Goal: Task Accomplishment & Management: Manage account settings

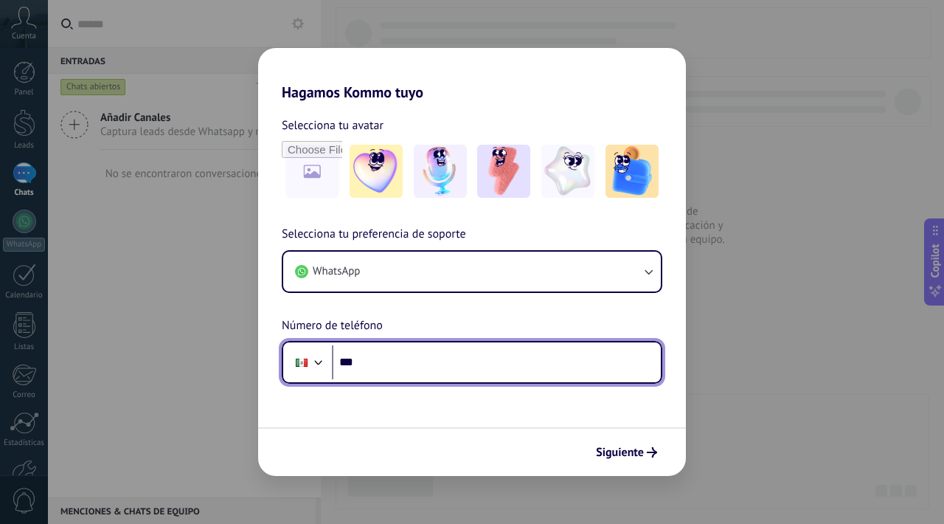
click at [470, 376] on input "***" at bounding box center [496, 362] width 329 height 34
type input "**********"
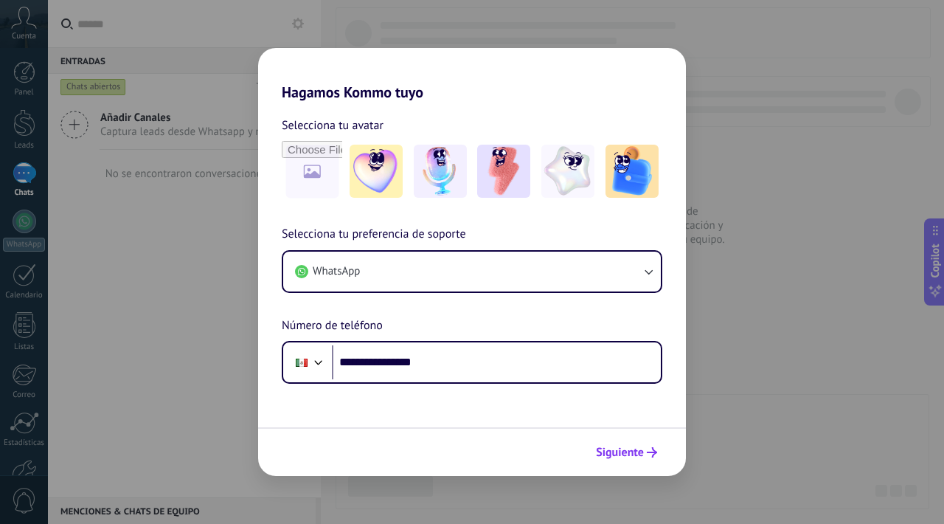
click at [639, 457] on span "Siguiente" at bounding box center [620, 452] width 48 height 10
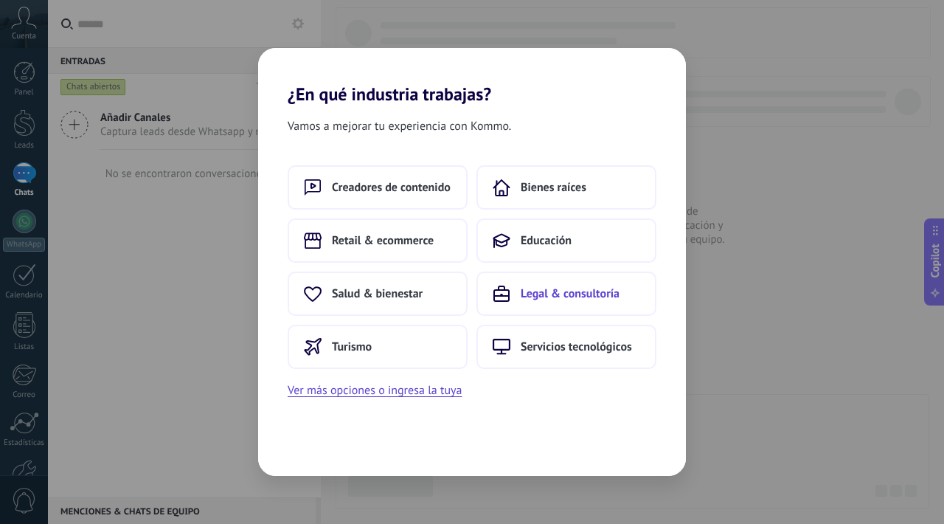
click at [544, 303] on button "Legal & consultoría" at bounding box center [566, 293] width 180 height 44
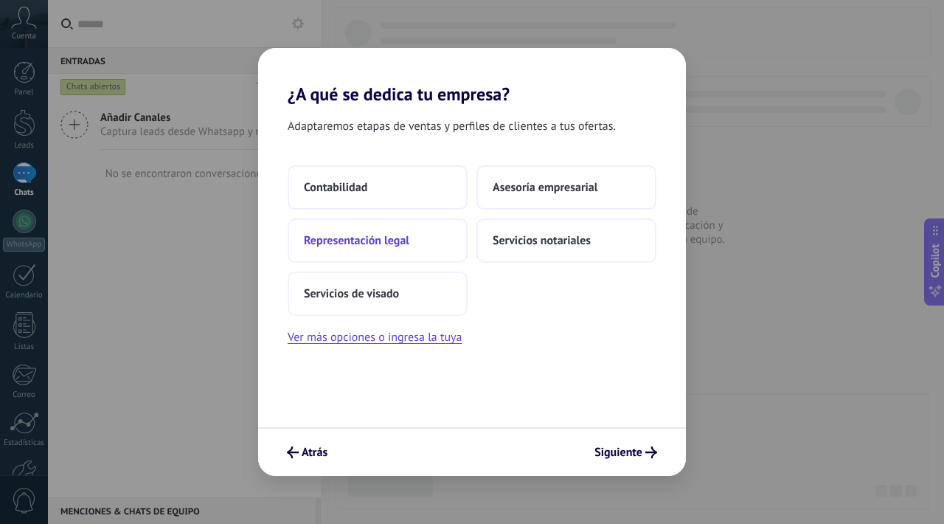
click at [406, 245] on span "Representación legal" at bounding box center [356, 240] width 105 height 15
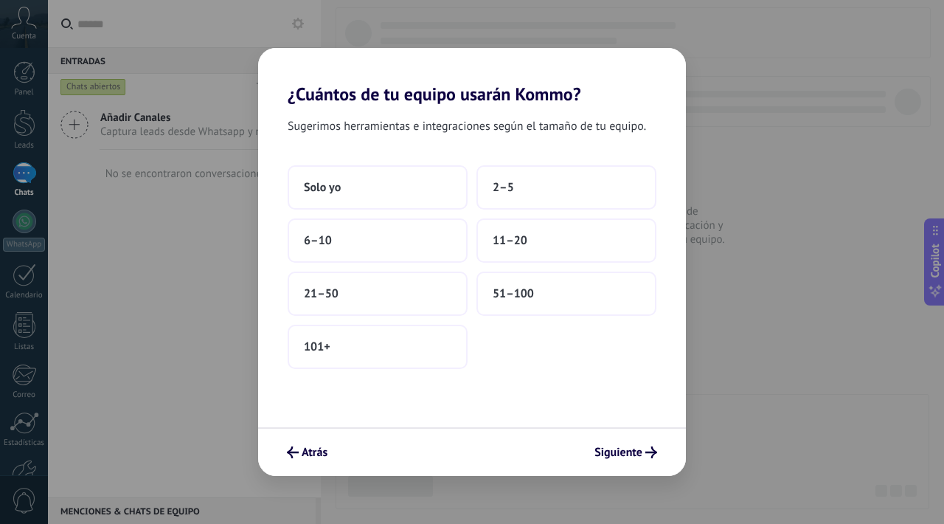
click at [310, 465] on div "Atrás Siguiente" at bounding box center [472, 451] width 428 height 49
click at [318, 447] on span "Atrás" at bounding box center [315, 452] width 26 height 10
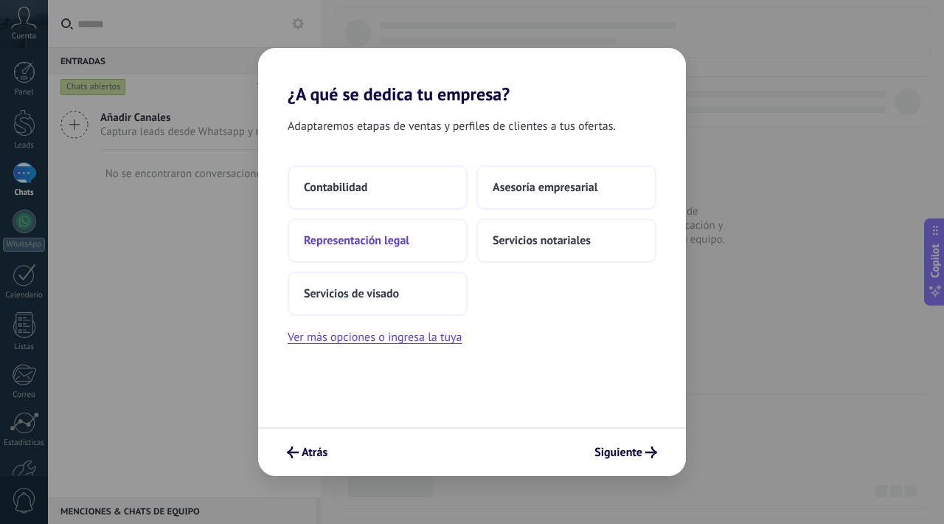
click at [378, 233] on span "Representación legal" at bounding box center [356, 240] width 105 height 15
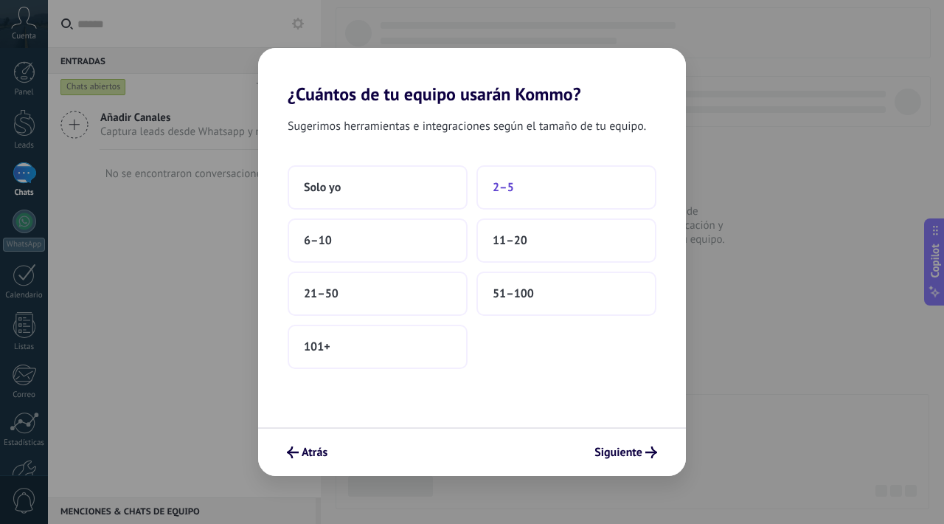
click at [517, 189] on button "2–5" at bounding box center [566, 187] width 180 height 44
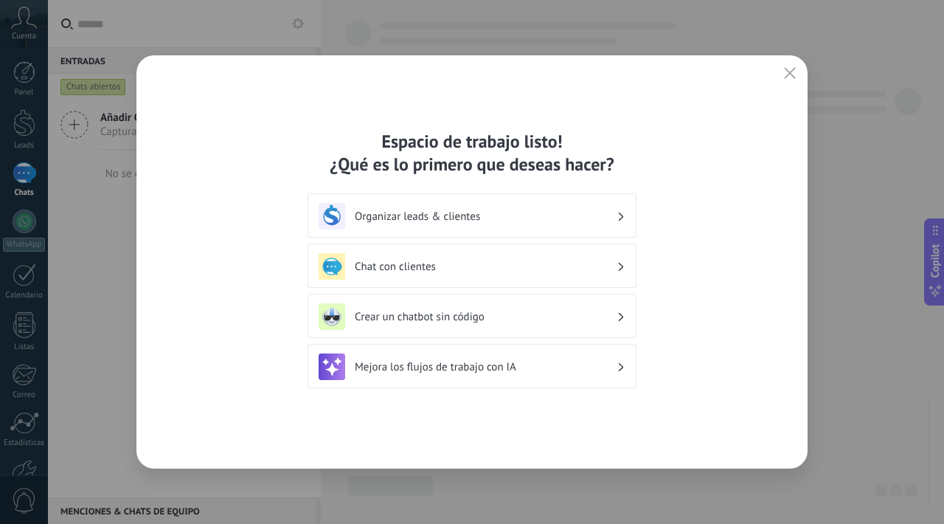
click at [533, 222] on h3 "Organizar leads & clientes" at bounding box center [486, 216] width 262 height 14
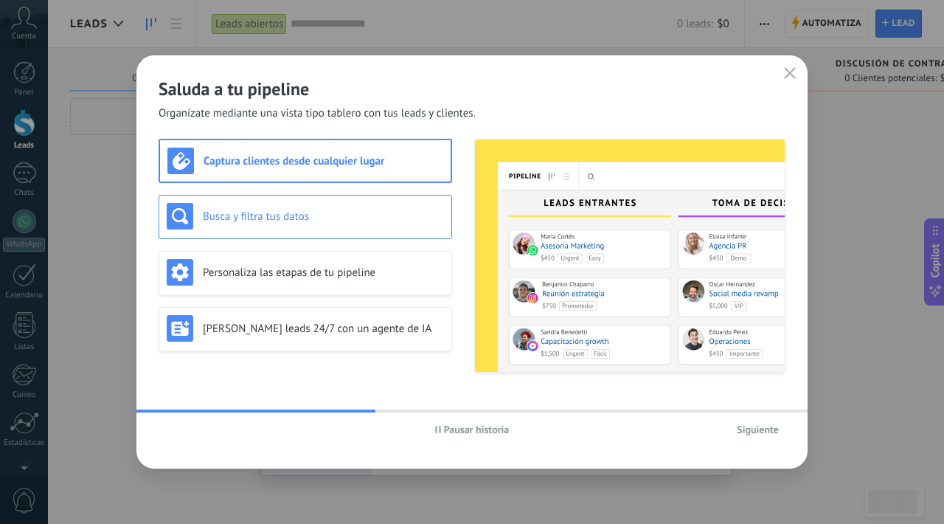
click at [353, 216] on h3 "Busca y filtra tus datos" at bounding box center [323, 216] width 241 height 14
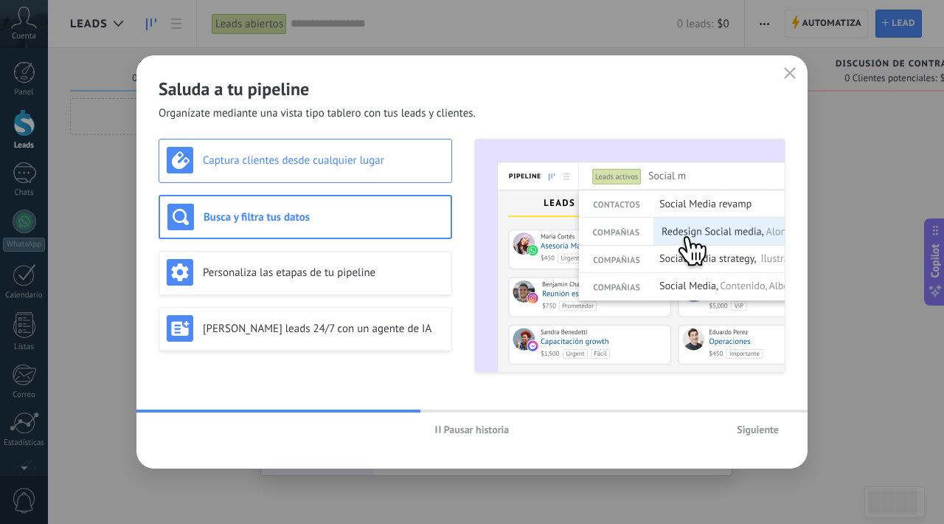
click at [341, 169] on div "Captura clientes desde cualquier lugar" at bounding box center [305, 160] width 277 height 27
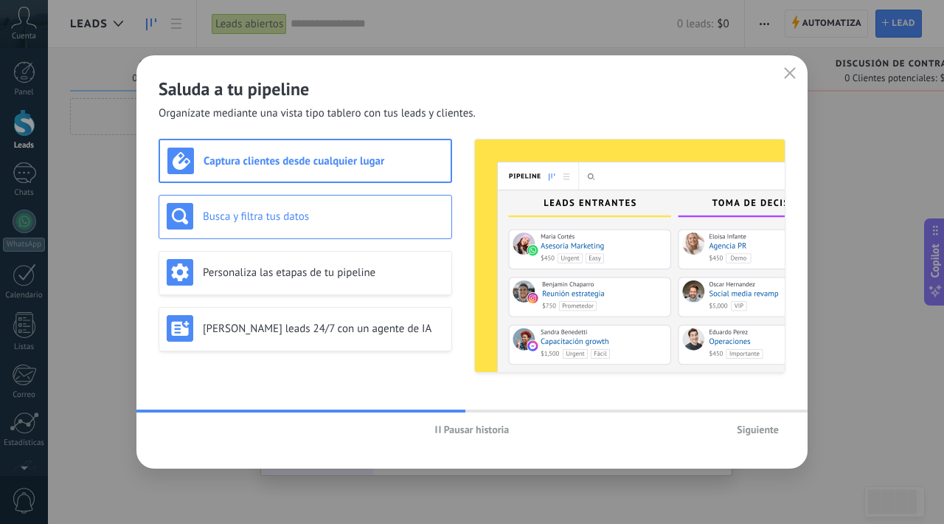
click at [343, 215] on h3 "Busca y filtra tus datos" at bounding box center [323, 216] width 241 height 14
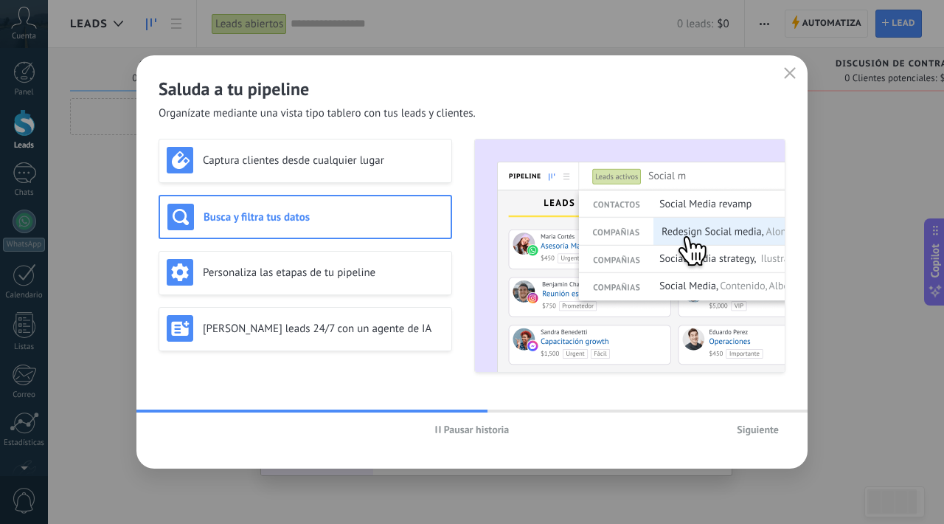
click at [343, 244] on div "Captura clientes desde cualquier lugar Busca y filtra tus datos Personaliza las…" at bounding box center [306, 256] width 294 height 234
click at [343, 268] on h3 "Personaliza las etapas de tu pipeline" at bounding box center [323, 273] width 241 height 14
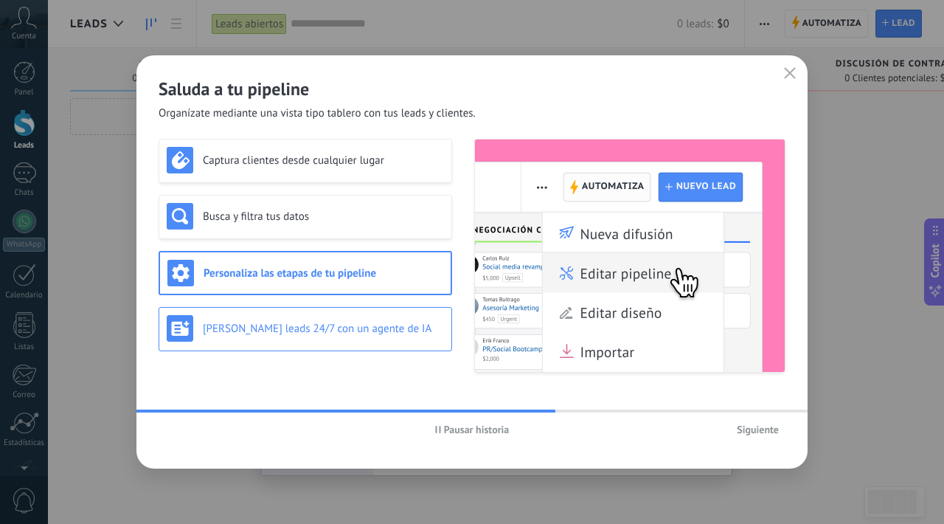
click at [343, 309] on div "[PERSON_NAME] leads 24/7 con un agente de IA" at bounding box center [306, 329] width 294 height 44
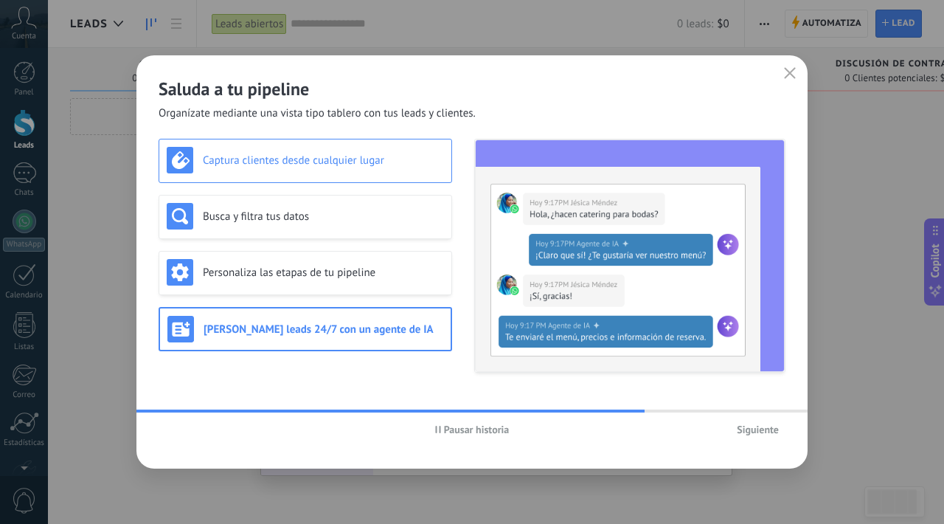
click at [354, 177] on div "Captura clientes desde cualquier lugar" at bounding box center [306, 161] width 294 height 44
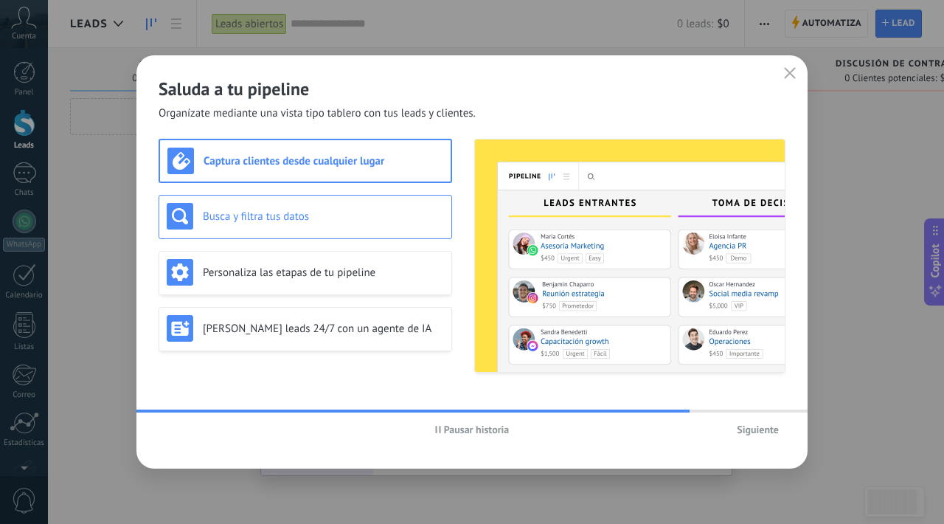
click at [365, 222] on h3 "Busca y filtra tus datos" at bounding box center [323, 216] width 241 height 14
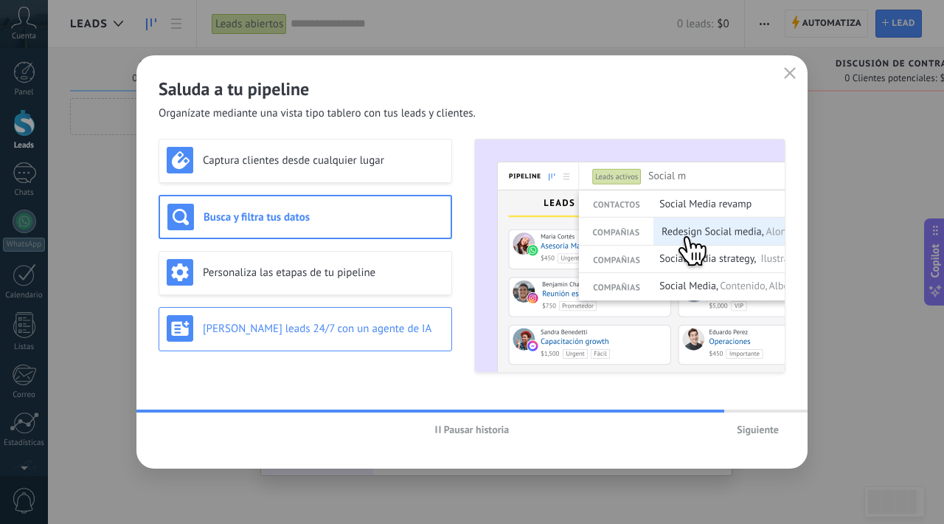
click at [365, 320] on div "[PERSON_NAME] leads 24/7 con un agente de IA" at bounding box center [305, 328] width 277 height 27
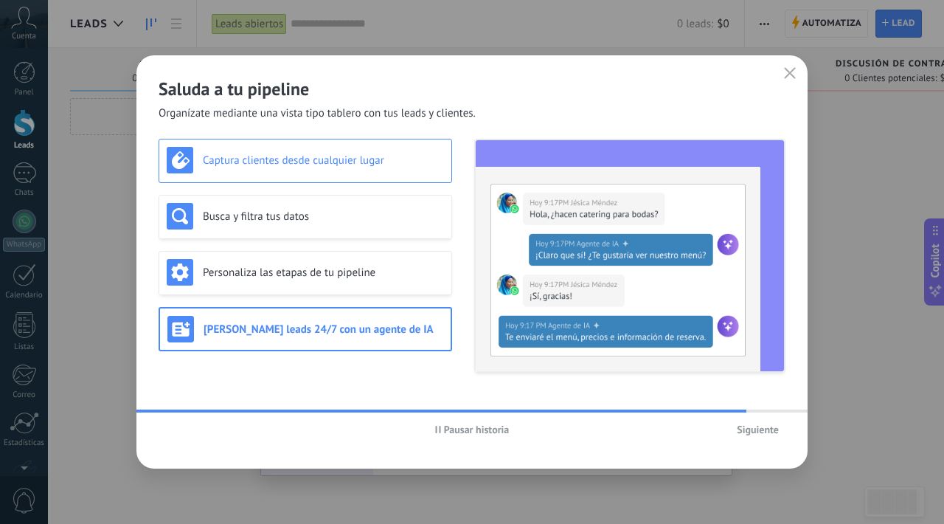
click at [348, 153] on h3 "Captura clientes desde cualquier lugar" at bounding box center [323, 160] width 241 height 14
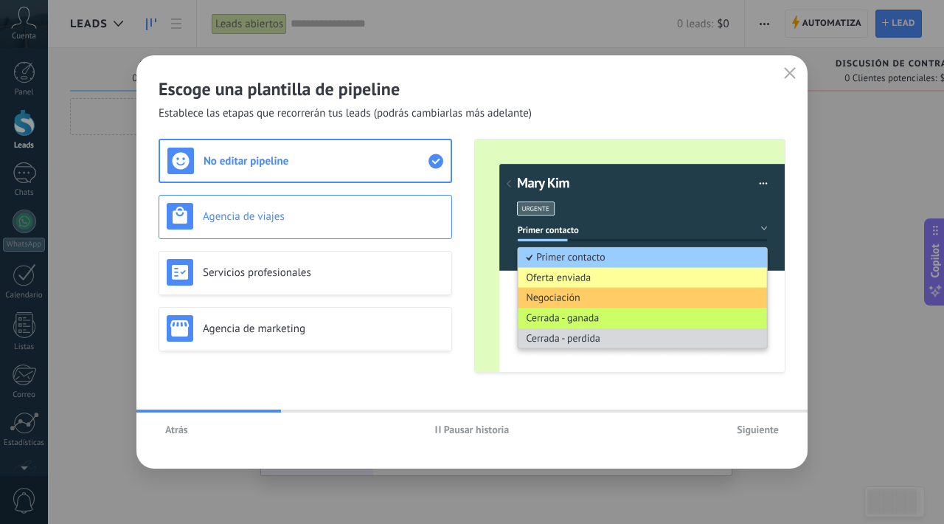
click at [392, 224] on div "Agencia de viajes" at bounding box center [305, 216] width 277 height 27
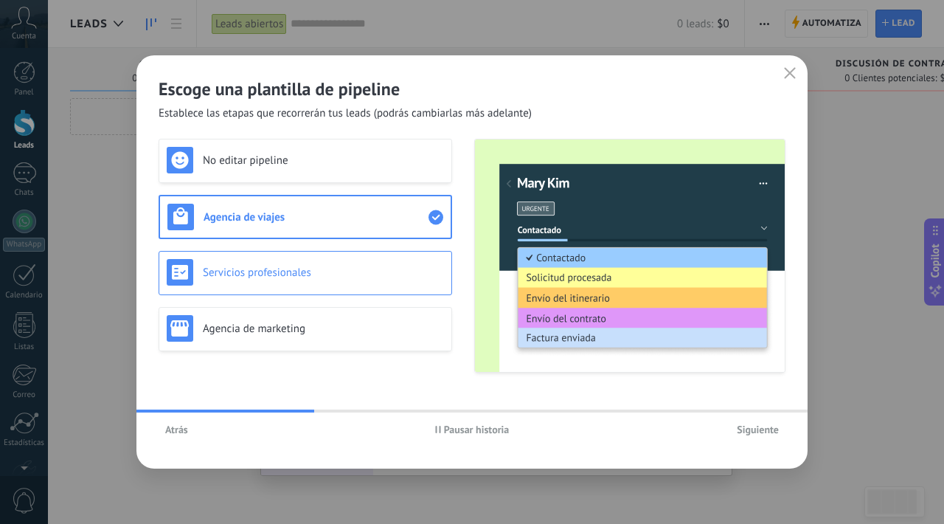
click at [384, 271] on h3 "Servicios profesionales" at bounding box center [323, 273] width 241 height 14
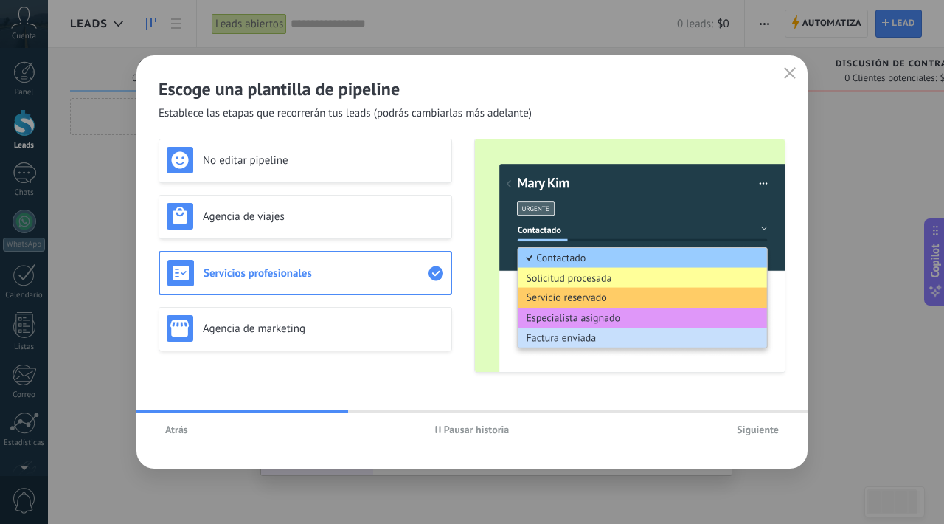
click at [381, 306] on div "No editar pipeline Agencia de viajes Servicios profesionales Agencia de marketi…" at bounding box center [306, 256] width 294 height 234
click at [381, 327] on h3 "Agencia de marketing" at bounding box center [323, 329] width 241 height 14
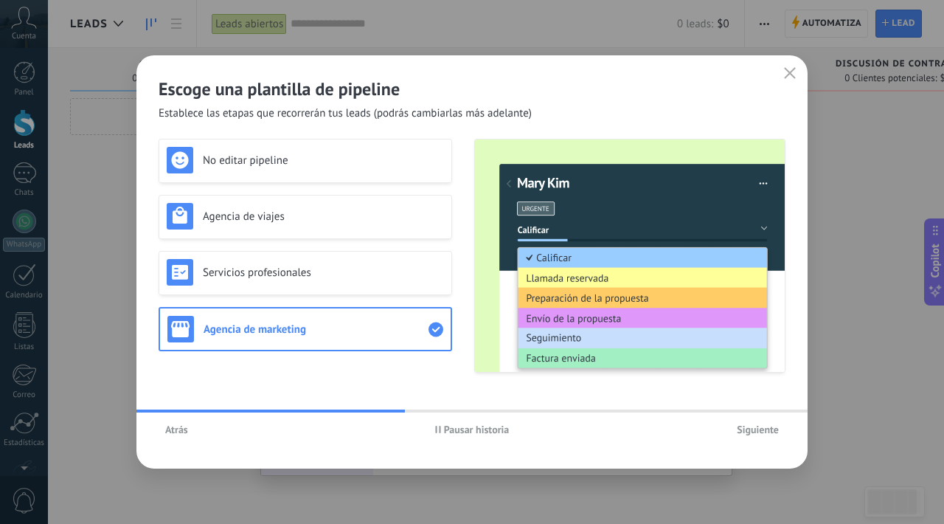
click at [751, 436] on button "Siguiente" at bounding box center [757, 429] width 55 height 22
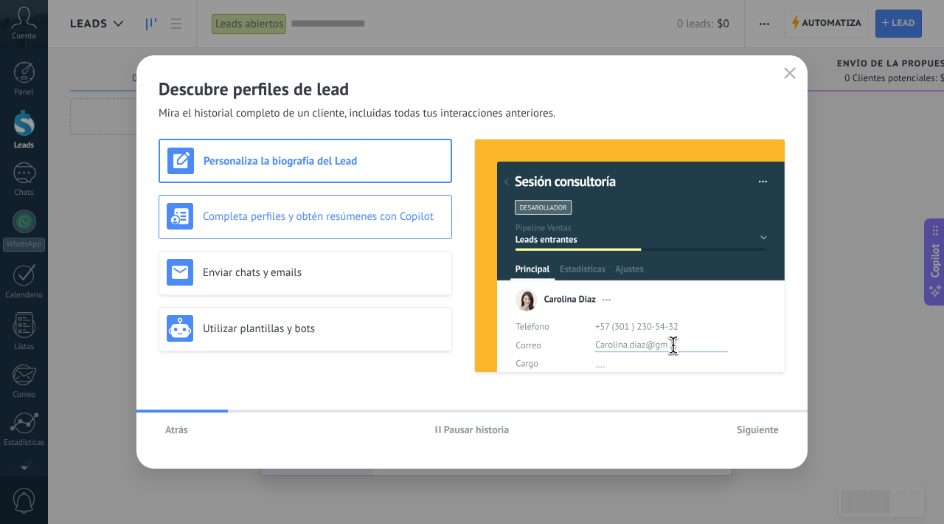
click at [409, 209] on h3 "Completa perfiles y obtén resúmenes con Copilot" at bounding box center [323, 216] width 241 height 14
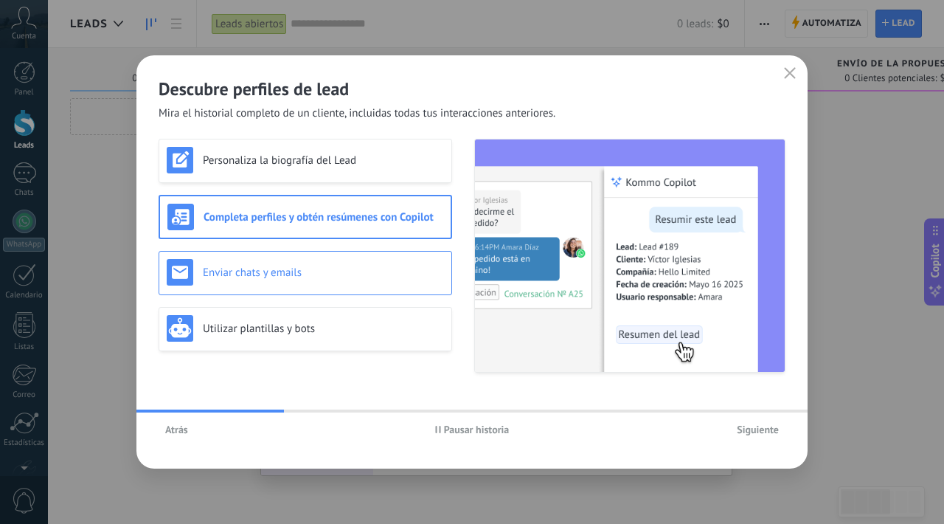
click at [369, 254] on div "Enviar chats y emails" at bounding box center [306, 273] width 294 height 44
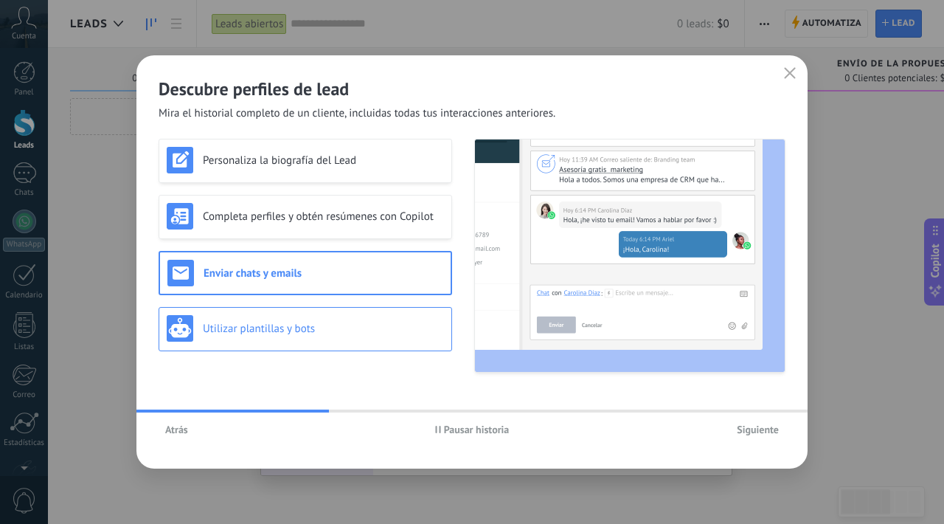
click at [361, 319] on div "Utilizar plantillas y bots" at bounding box center [305, 328] width 277 height 27
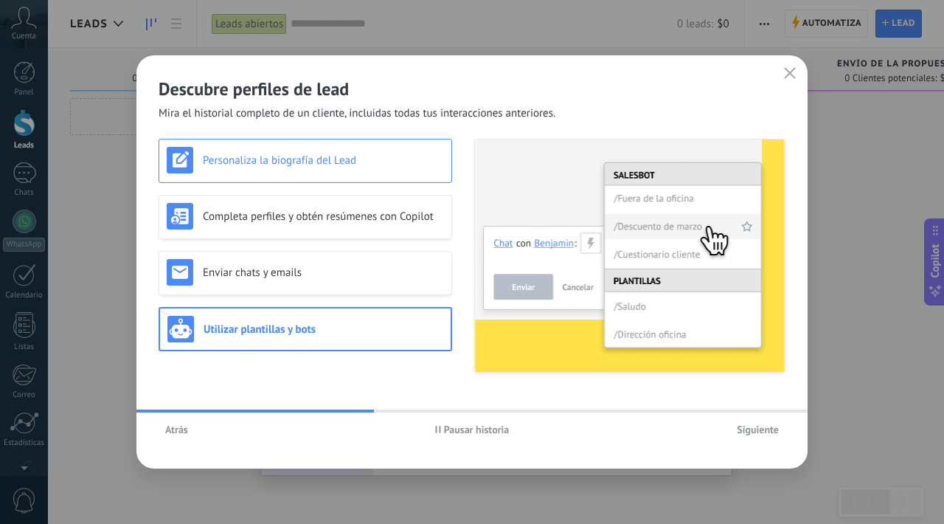
click at [367, 179] on div "Personaliza la biografía del Lead" at bounding box center [306, 161] width 294 height 44
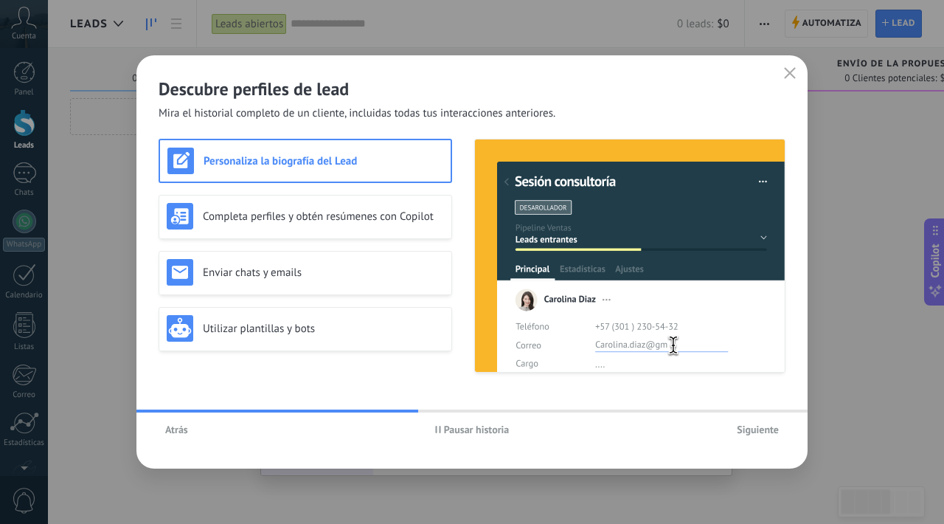
click at [744, 434] on span "Siguiente" at bounding box center [758, 429] width 42 height 10
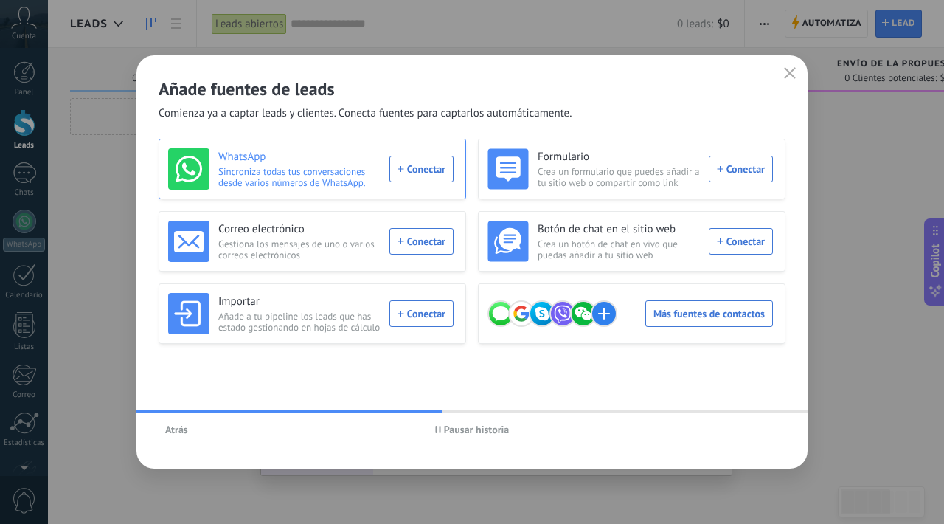
click at [423, 178] on div "WhatsApp Sincroniza todas tus conversaciones desde varios números de WhatsApp. …" at bounding box center [310, 168] width 285 height 41
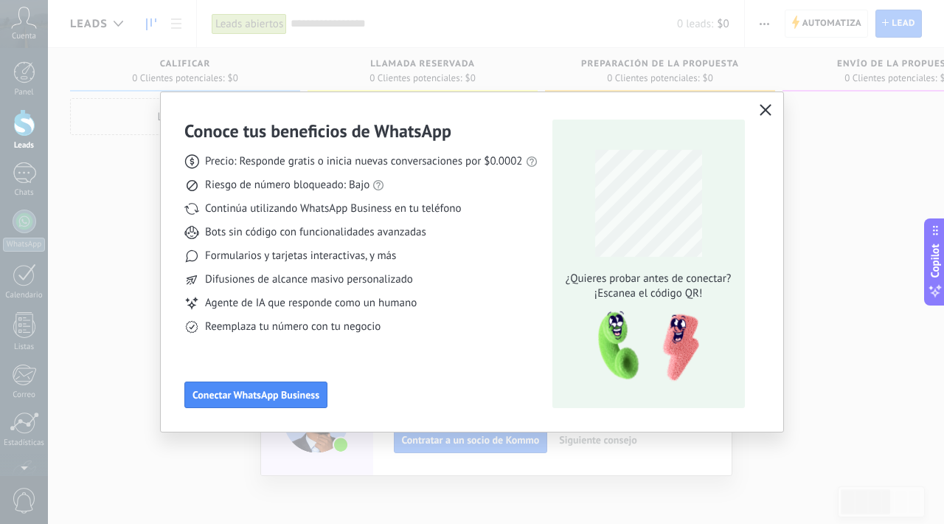
click at [770, 113] on icon "button" at bounding box center [766, 110] width 12 height 12
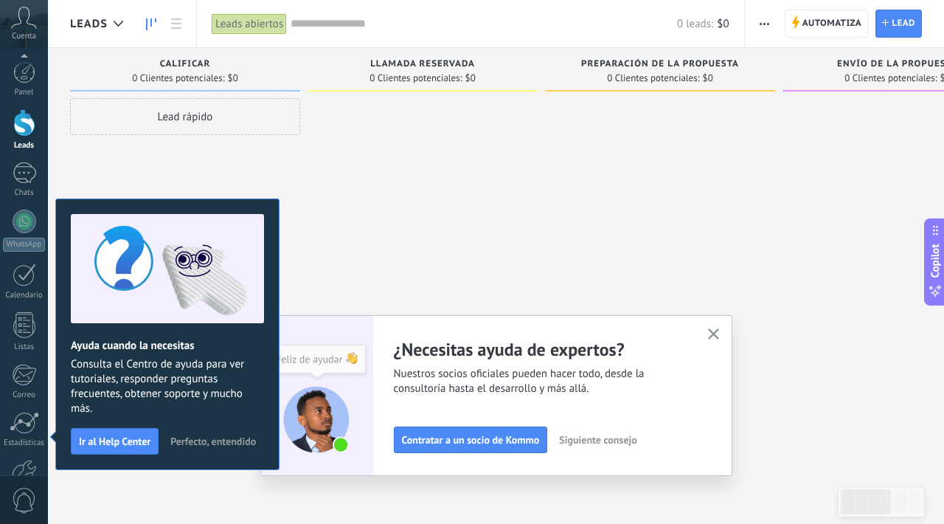
scroll to position [90, 0]
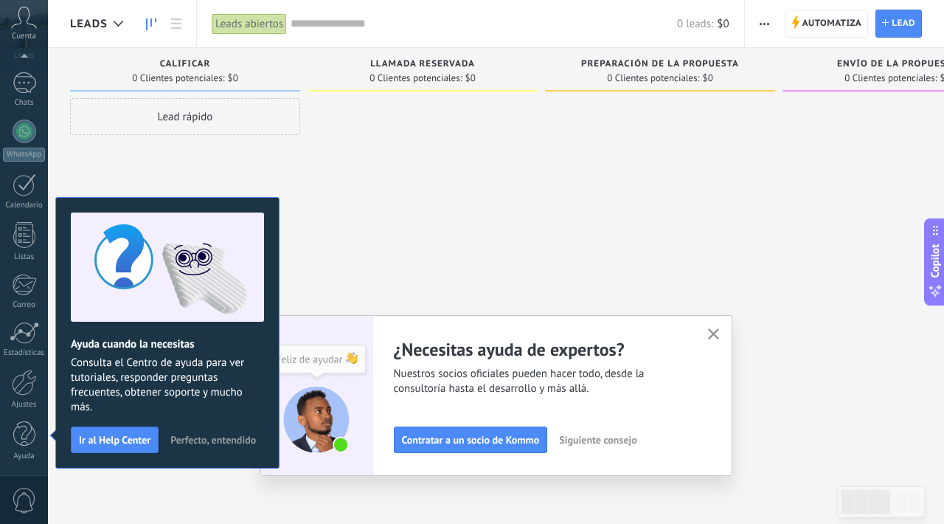
click at [376, 230] on div at bounding box center [423, 263] width 230 height 331
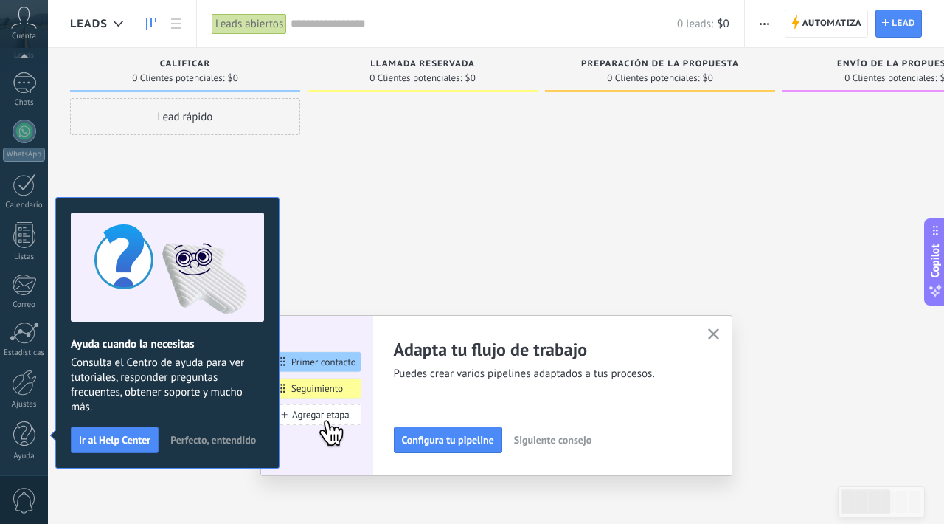
click at [190, 443] on span "Perfecto, entendido" at bounding box center [213, 439] width 86 height 10
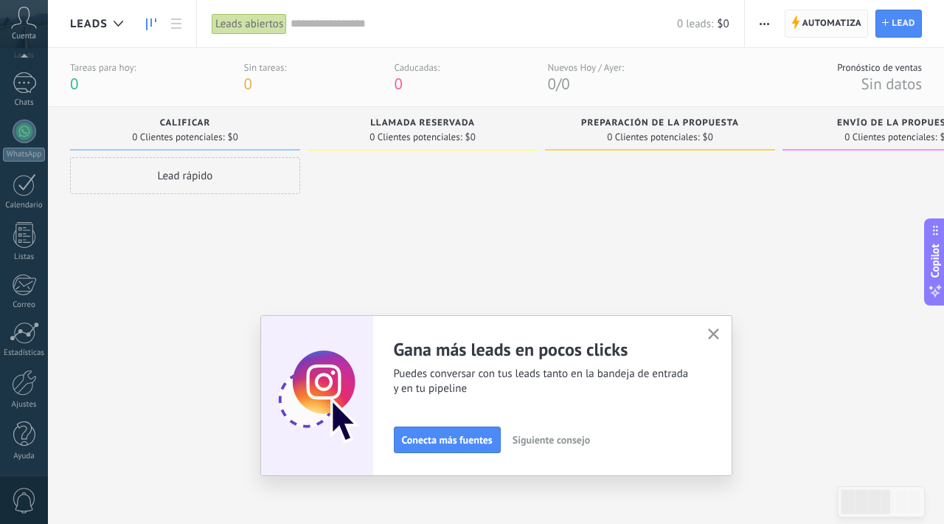
click at [843, 19] on span "Automatiza" at bounding box center [832, 23] width 60 height 27
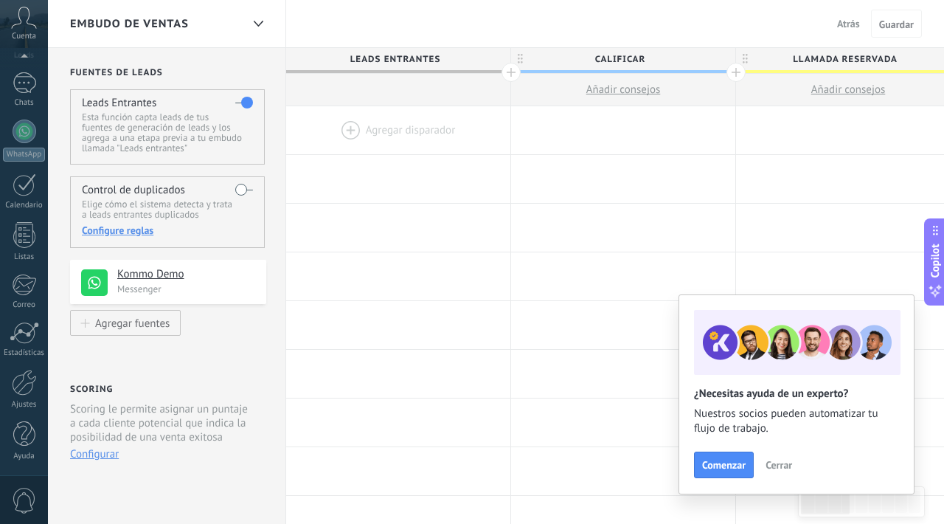
click at [763, 465] on button "Cerrar" at bounding box center [779, 465] width 40 height 22
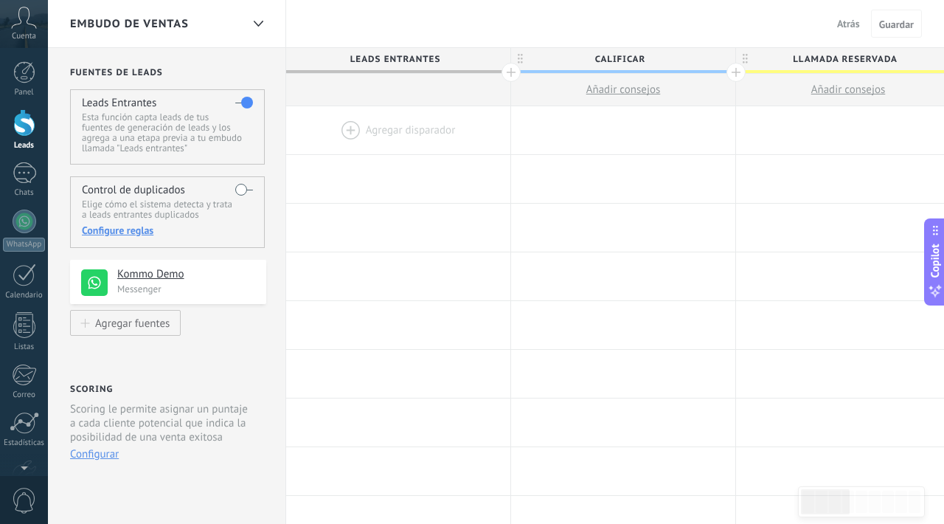
click at [28, 125] on div at bounding box center [24, 122] width 22 height 27
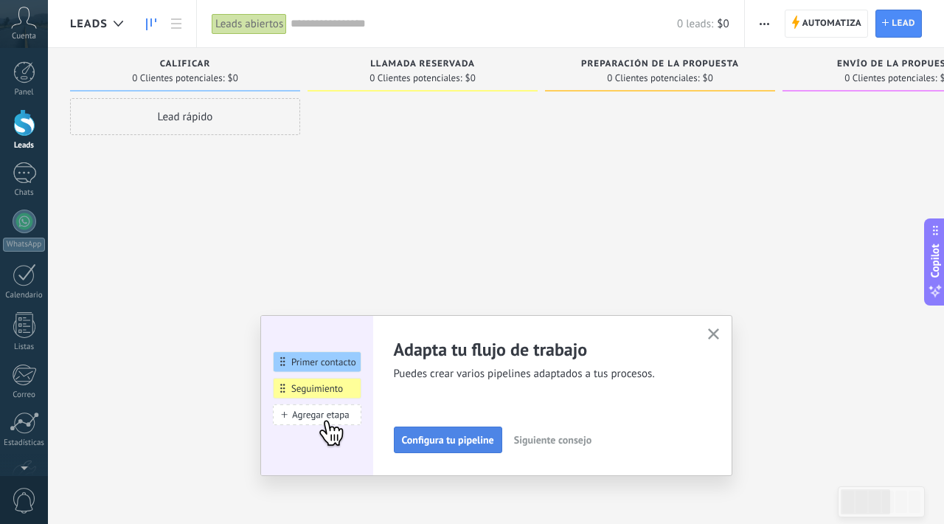
click at [469, 445] on span "Configura tu pipeline" at bounding box center [448, 439] width 92 height 10
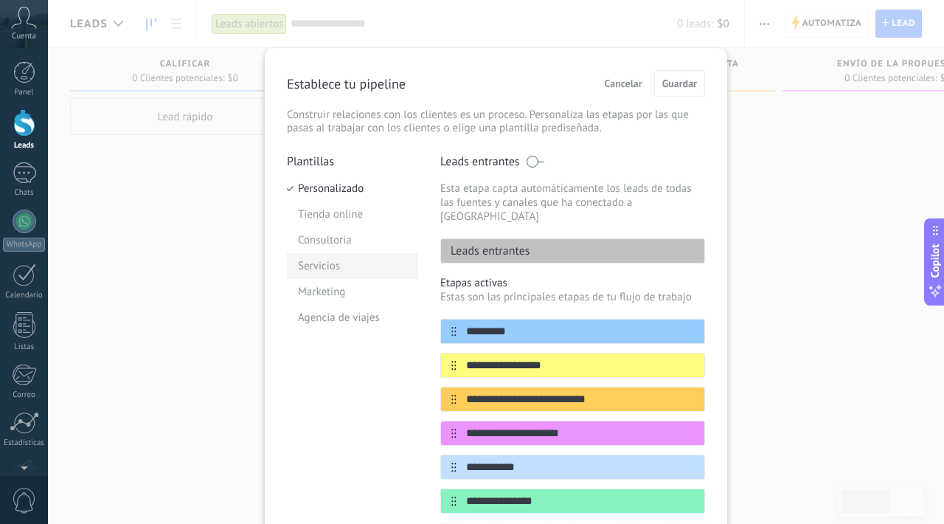
click at [330, 266] on li "Servicios" at bounding box center [352, 266] width 131 height 26
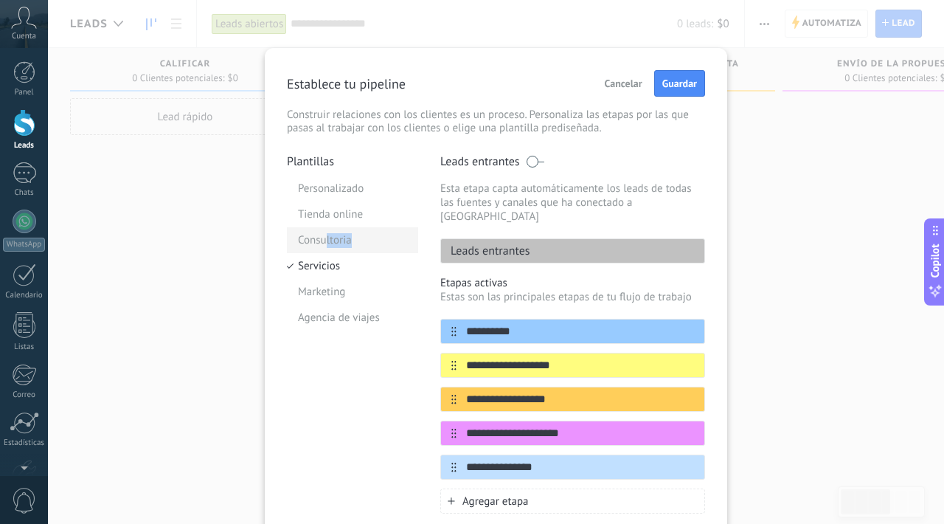
click at [325, 246] on li "Consultoria" at bounding box center [352, 240] width 131 height 26
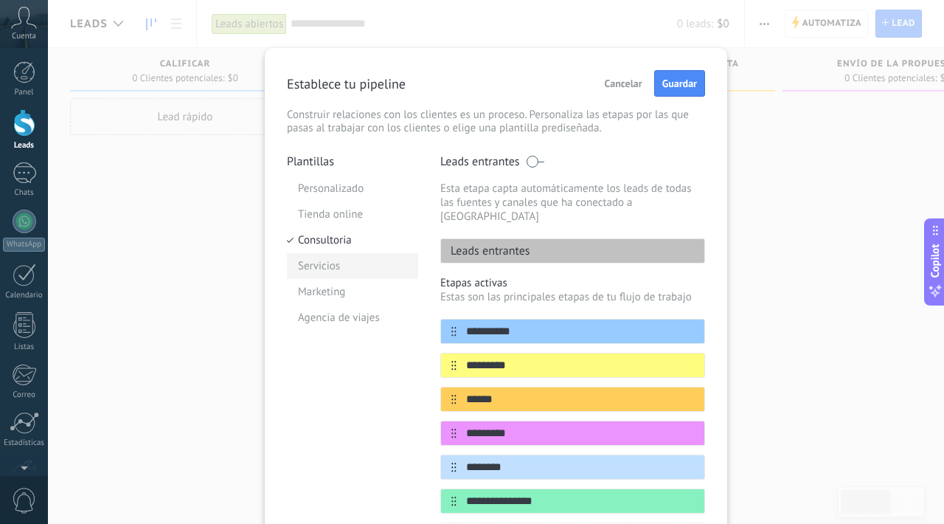
click at [325, 266] on li "Servicios" at bounding box center [352, 266] width 131 height 26
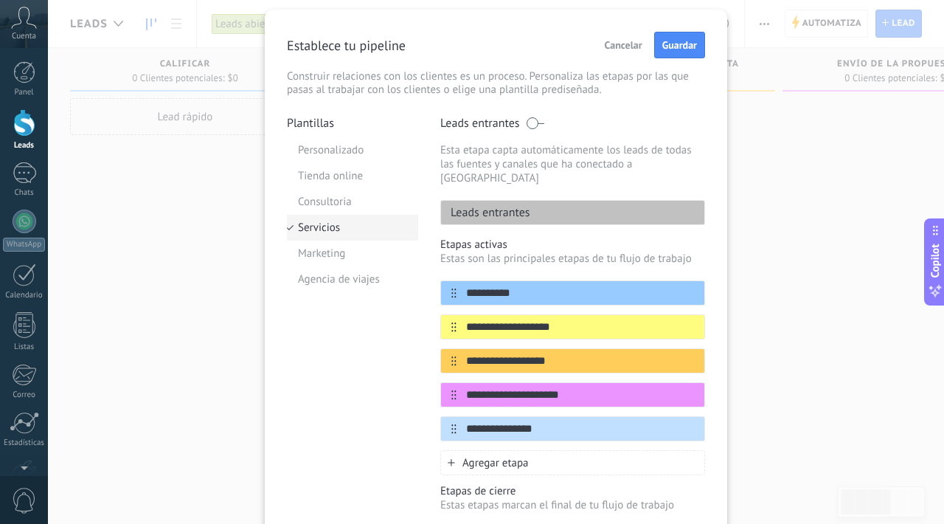
scroll to position [41, 0]
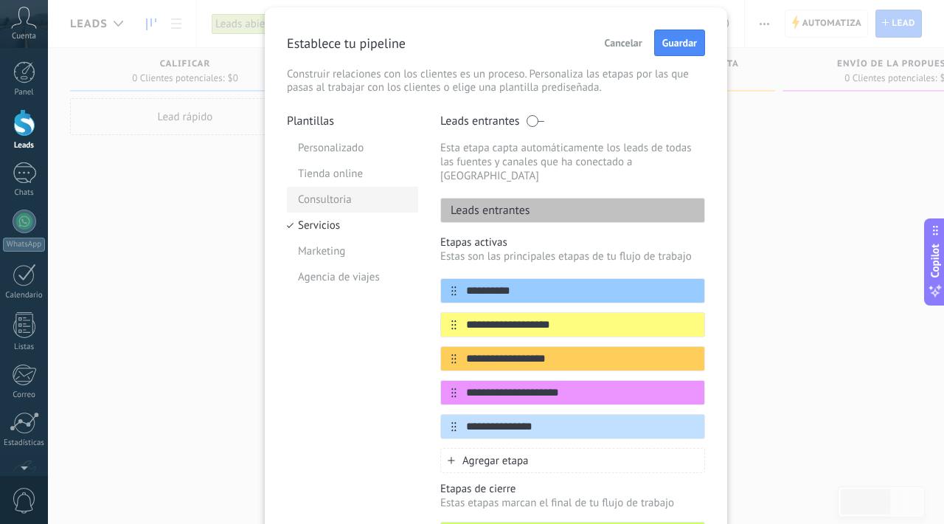
click at [326, 206] on li "Consultoria" at bounding box center [352, 200] width 131 height 26
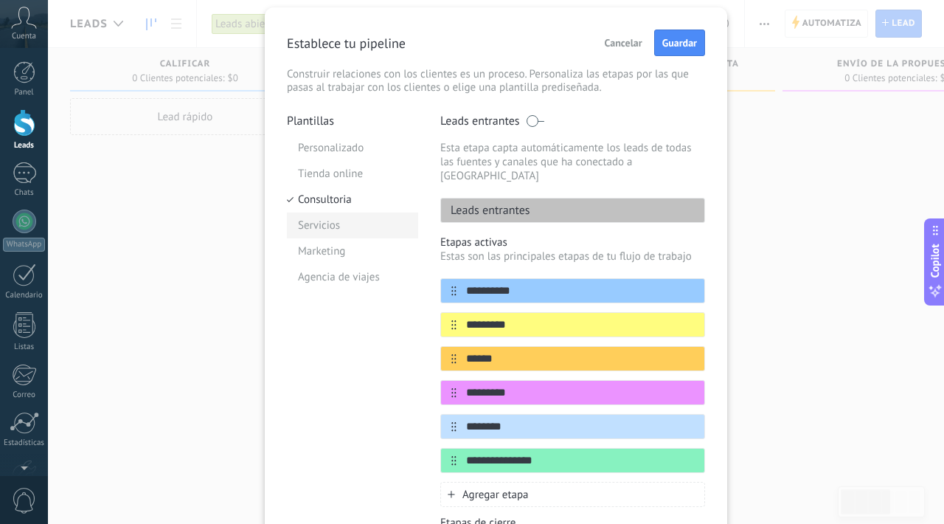
click at [325, 219] on li "Servicios" at bounding box center [352, 225] width 131 height 26
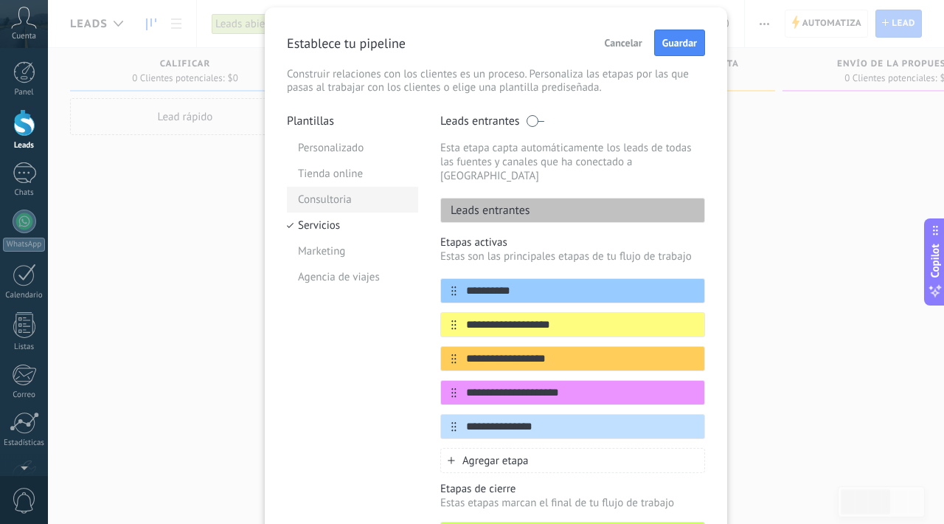
click at [325, 201] on li "Consultoria" at bounding box center [352, 200] width 131 height 26
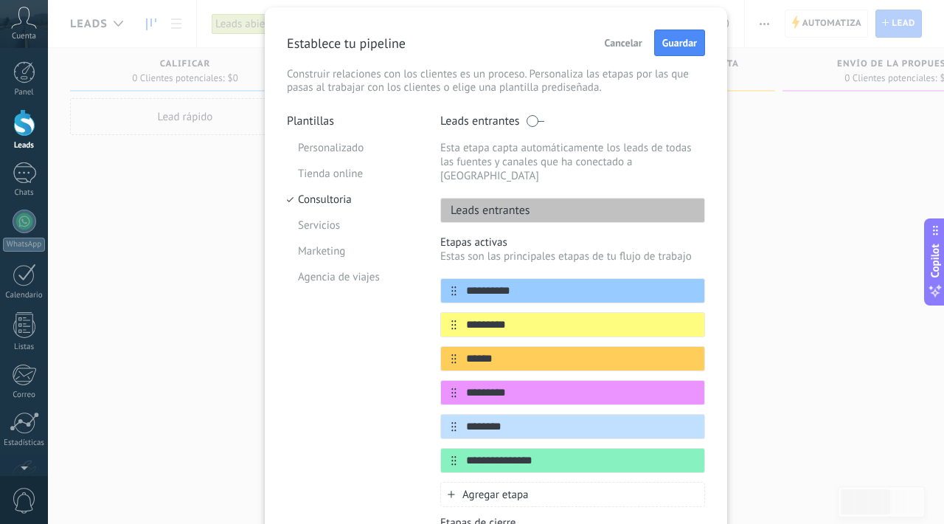
click at [628, 42] on span "Cancelar" at bounding box center [624, 43] width 38 height 10
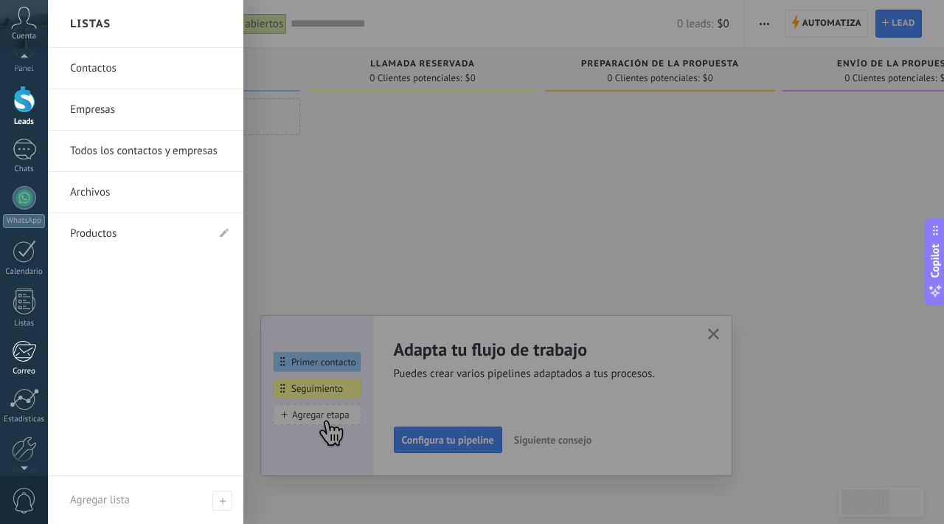
scroll to position [0, 0]
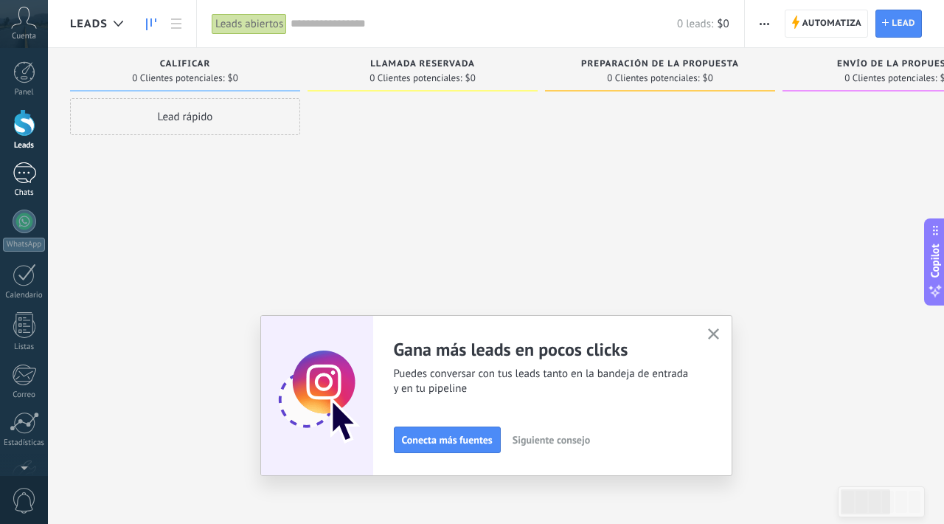
click at [32, 171] on div at bounding box center [25, 172] width 24 height 21
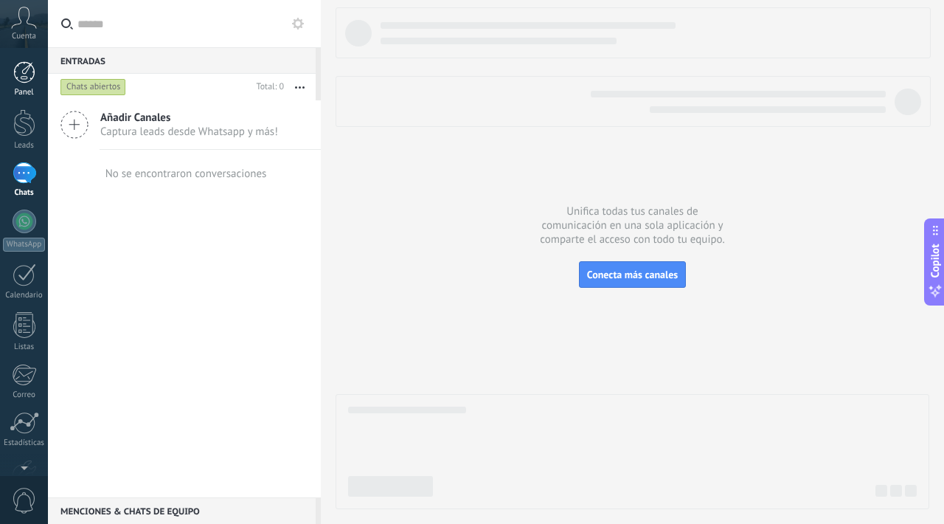
click at [30, 90] on div "Panel" at bounding box center [24, 93] width 43 height 10
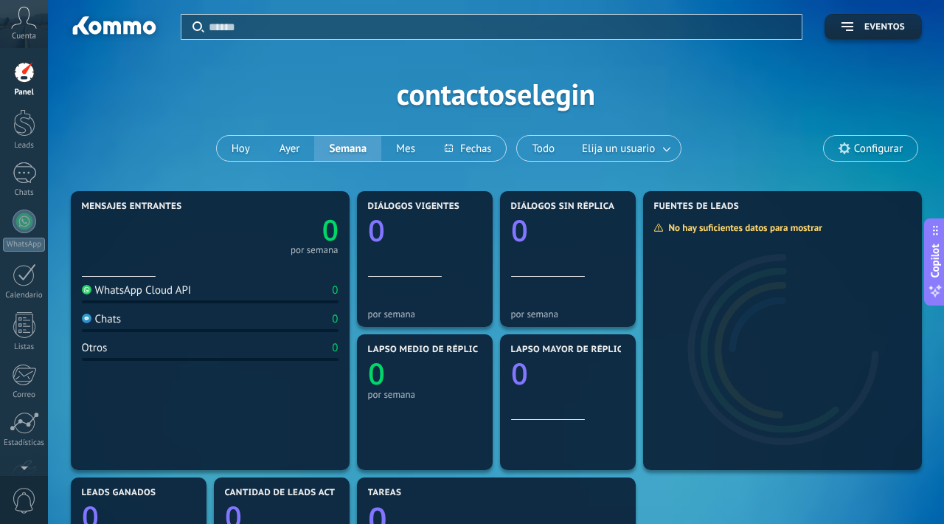
click at [10, 35] on div "Cuenta" at bounding box center [24, 24] width 48 height 48
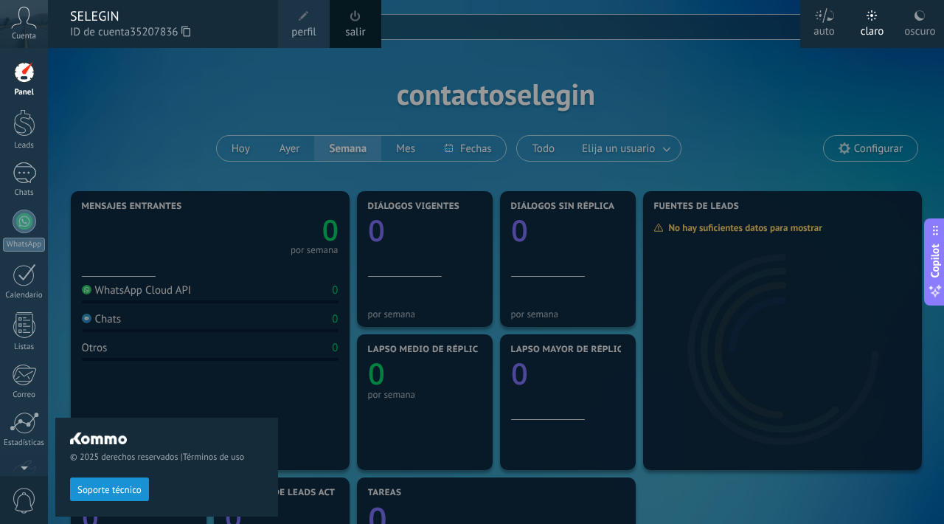
click at [91, 121] on div "© 2025 derechos reservados | Términos de uso Soporte técnico" at bounding box center [166, 286] width 223 height 476
click at [83, 105] on div "© 2025 derechos reservados | Términos de uso Soporte técnico" at bounding box center [166, 286] width 223 height 476
click at [27, 39] on span "Cuenta" at bounding box center [24, 37] width 24 height 10
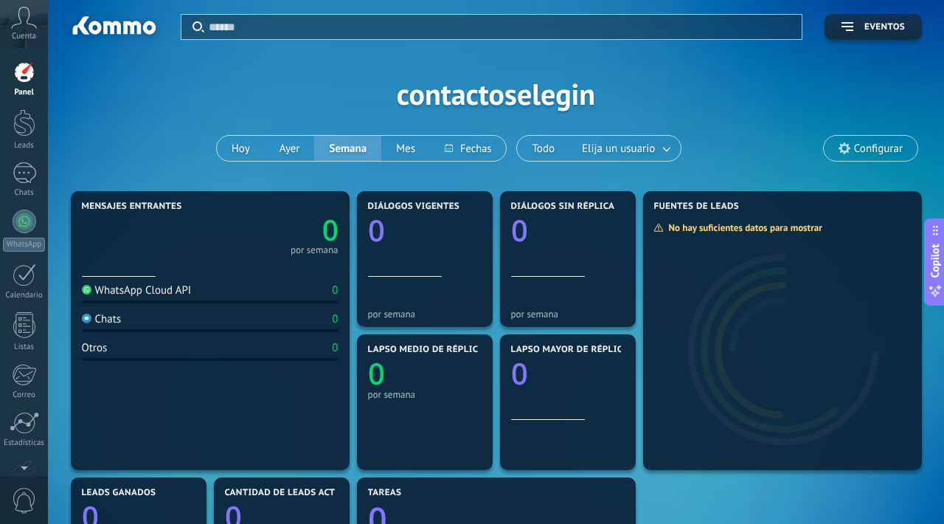
click at [32, 88] on div "Panel" at bounding box center [24, 93] width 43 height 10
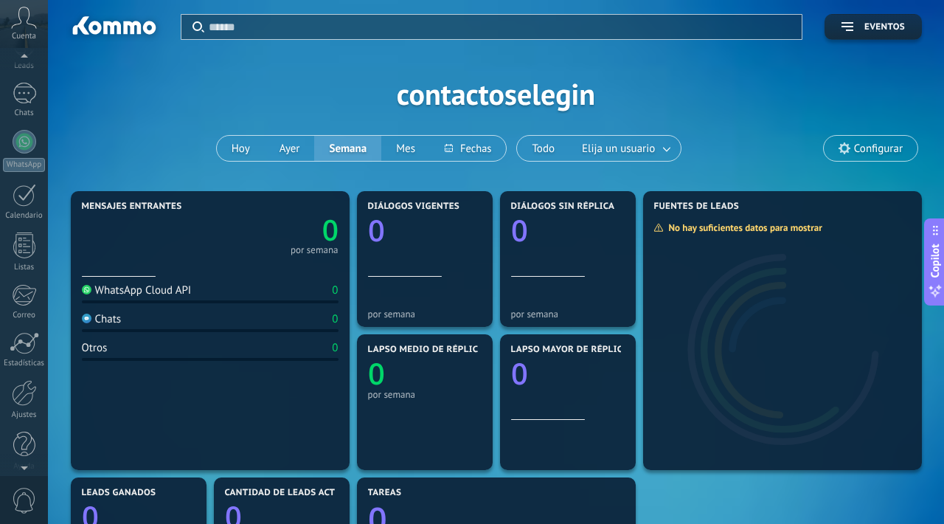
scroll to position [90, 0]
click at [22, 398] on link "Ajustes" at bounding box center [24, 390] width 48 height 40
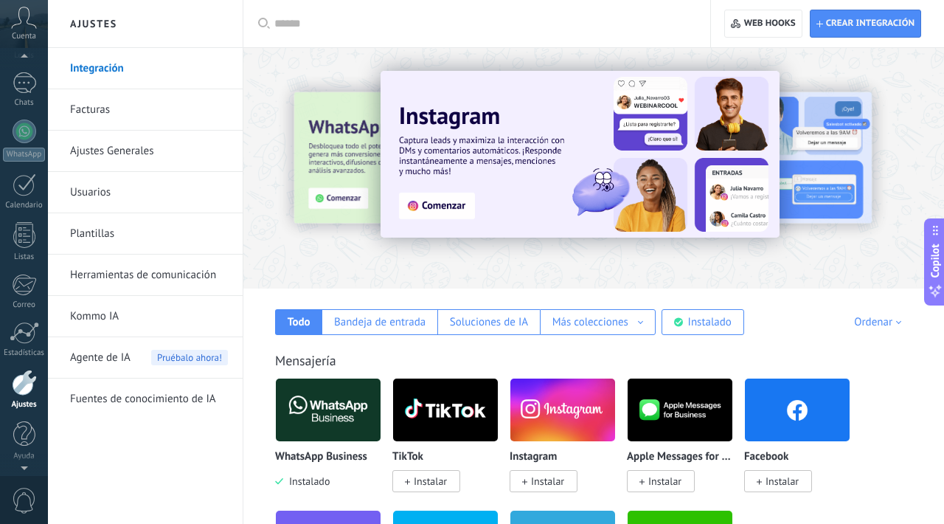
scroll to position [79, 0]
click at [17, 29] on div "Cuenta" at bounding box center [24, 24] width 48 height 48
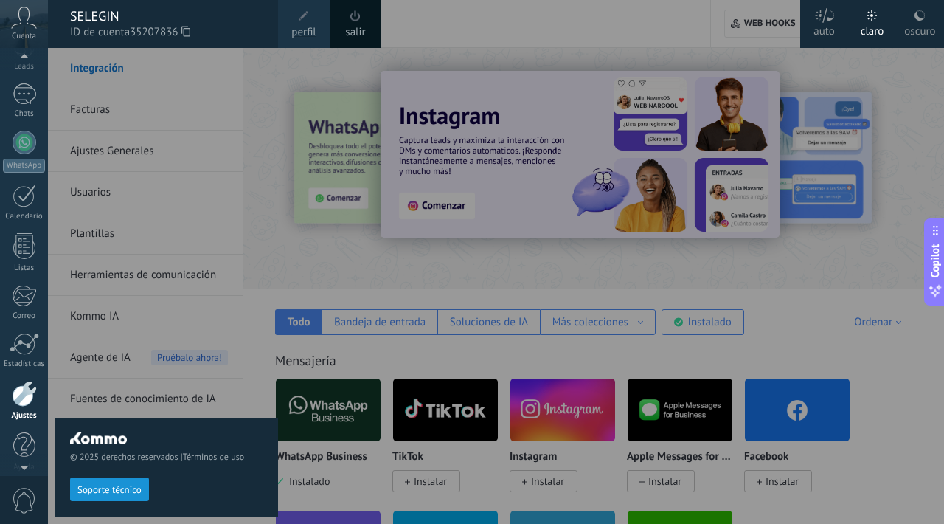
click at [358, 16] on span at bounding box center [355, 15] width 10 height 11
